Goal: Book appointment/travel/reservation

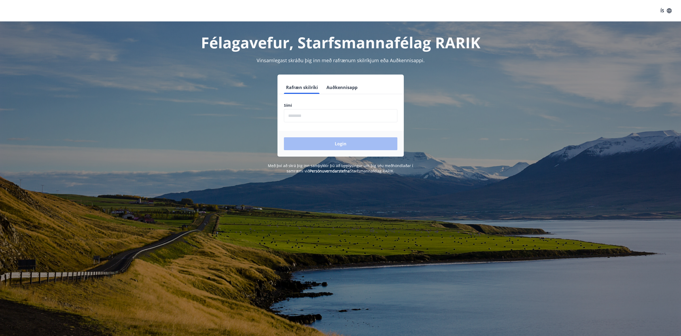
click at [320, 118] on input "phone" at bounding box center [341, 115] width 114 height 13
type input "********"
click at [326, 141] on button "Login" at bounding box center [341, 143] width 114 height 13
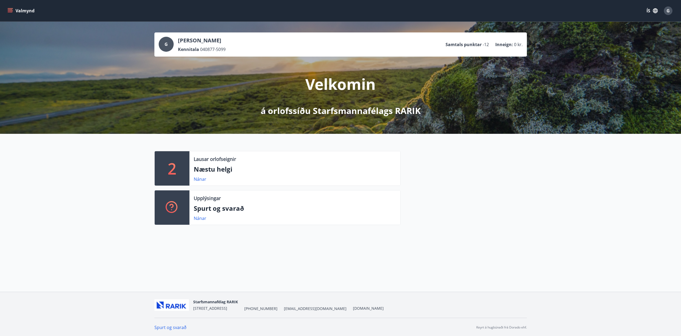
click at [7, 9] on button "Valmynd" at bounding box center [21, 11] width 30 height 10
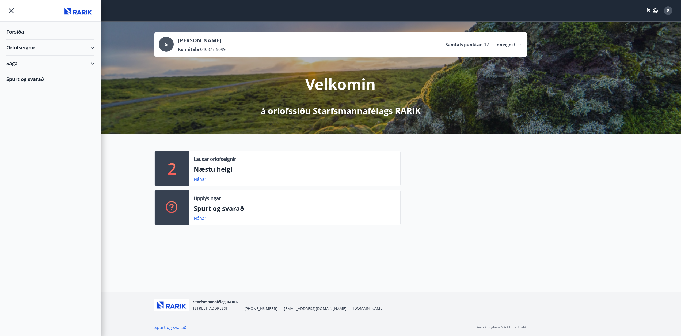
click at [15, 46] on div "Orlofseignir" at bounding box center [50, 48] width 88 height 16
click at [25, 74] on div "Bókunardagatal" at bounding box center [51, 72] width 80 height 11
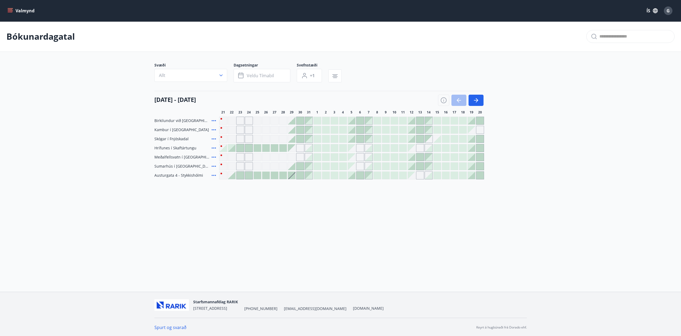
click at [352, 137] on div at bounding box center [351, 138] width 7 height 7
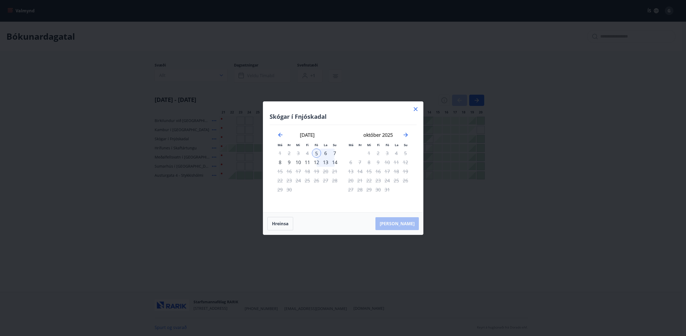
click at [334, 152] on div "7" at bounding box center [334, 152] width 9 height 9
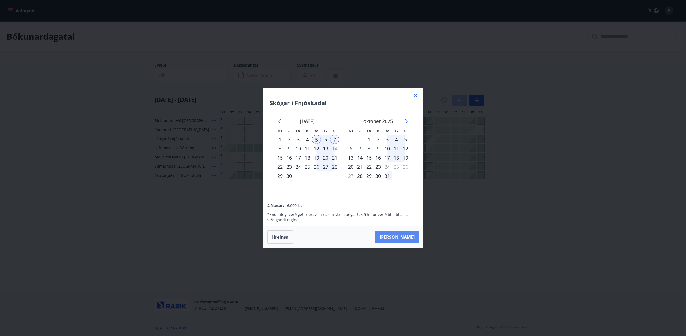
click at [403, 235] on button "[PERSON_NAME]" at bounding box center [396, 236] width 43 height 13
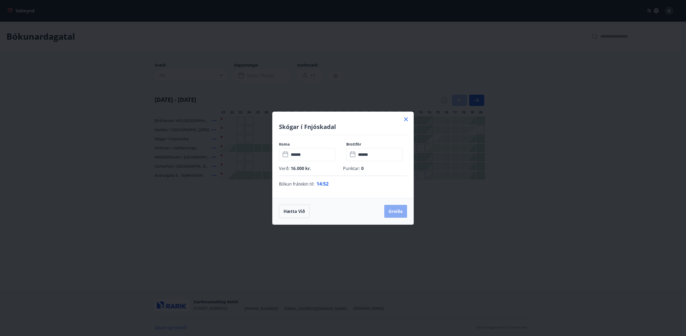
click at [394, 215] on button "Greiða" at bounding box center [395, 211] width 23 height 13
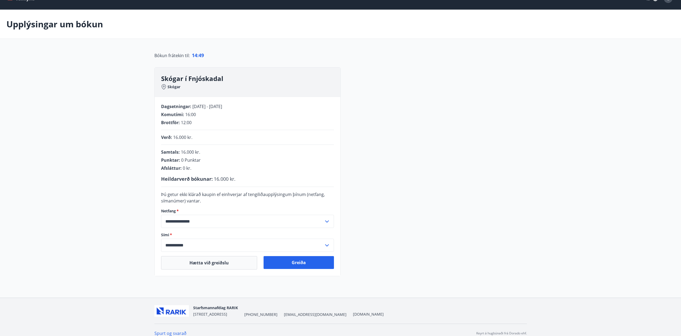
scroll to position [19, 0]
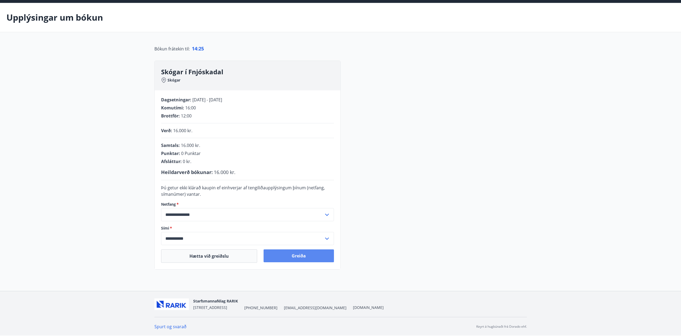
click at [287, 257] on button "Greiða" at bounding box center [299, 255] width 70 height 13
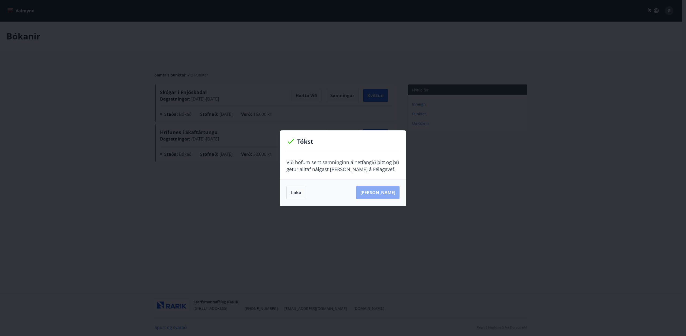
click at [387, 192] on button "[PERSON_NAME]" at bounding box center [377, 192] width 43 height 13
click at [296, 194] on button "Loka" at bounding box center [296, 192] width 20 height 13
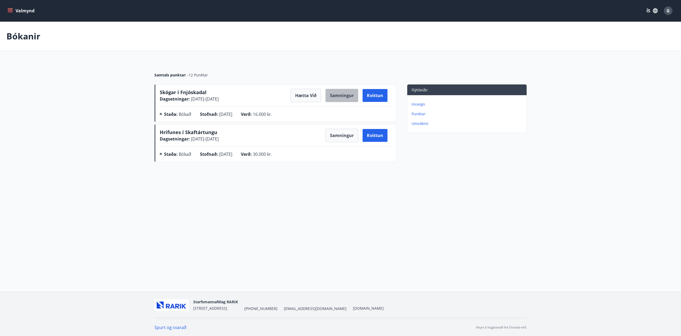
click at [344, 97] on button "Samningur" at bounding box center [342, 95] width 33 height 13
click at [10, 12] on icon "menu" at bounding box center [10, 12] width 5 height 1
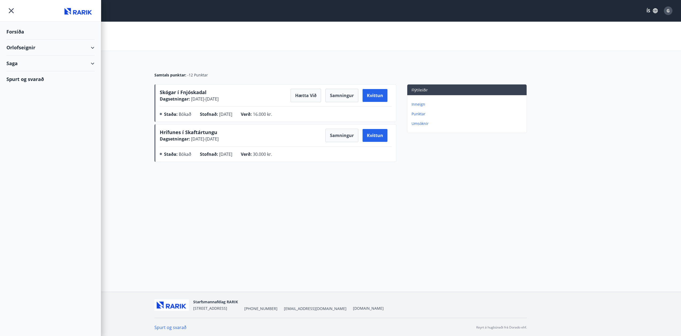
click at [16, 49] on div "Orlofseignir" at bounding box center [50, 48] width 88 height 16
click at [19, 61] on div "Framboð" at bounding box center [51, 60] width 80 height 11
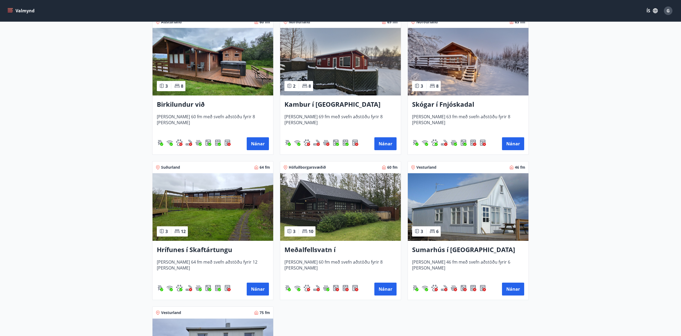
click at [461, 78] on img at bounding box center [468, 61] width 121 height 67
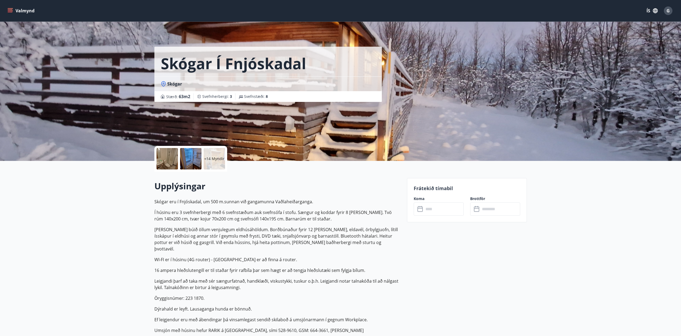
click at [215, 155] on div "+14 Myndir" at bounding box center [214, 158] width 21 height 21
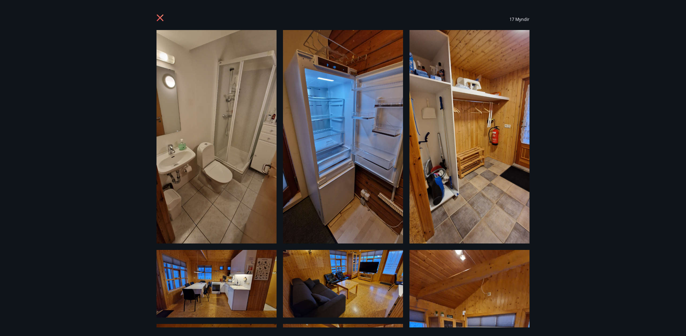
drag, startPoint x: 593, startPoint y: 206, endPoint x: 591, endPoint y: 148, distance: 57.9
click at [591, 148] on div "17 Myndir" at bounding box center [343, 168] width 686 height 336
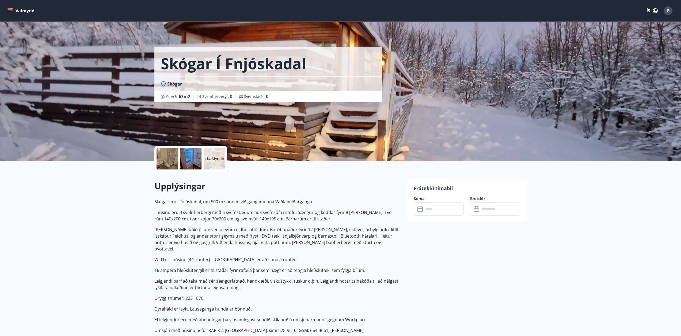
click at [205, 154] on div "+14 Myndir" at bounding box center [214, 158] width 21 height 21
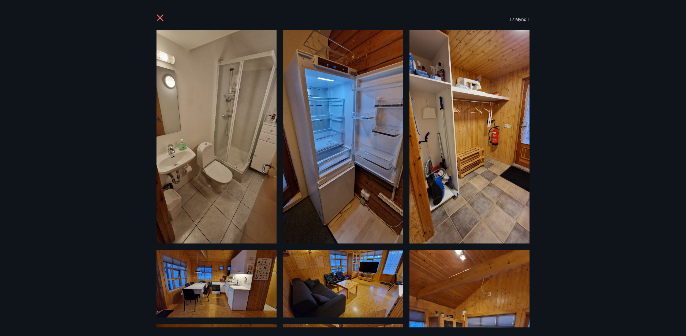
click at [160, 17] on icon at bounding box center [160, 17] width 7 height 7
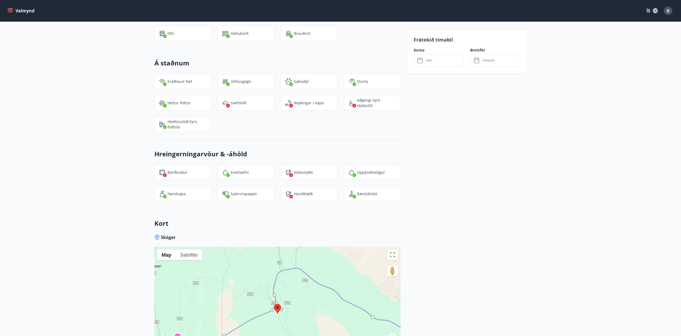
scroll to position [669, 0]
